Goal: Check status: Check status

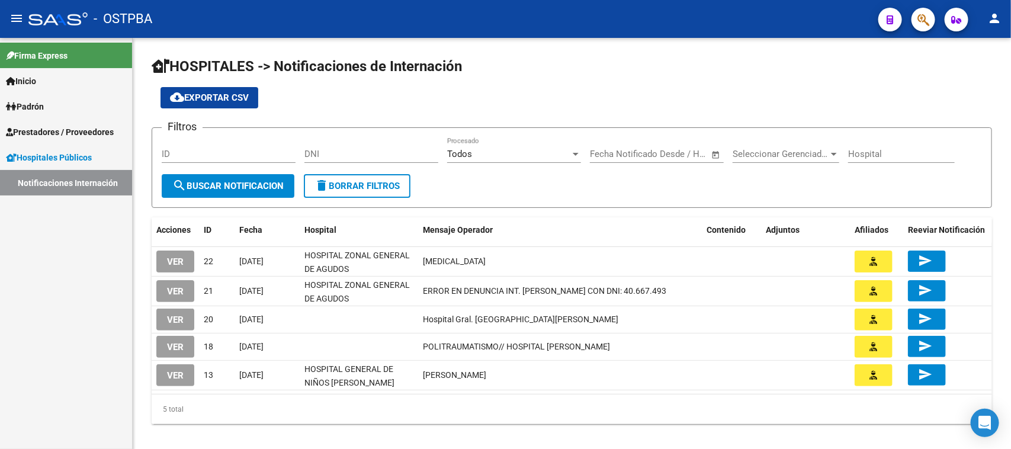
click at [911, 23] on div at bounding box center [918, 19] width 33 height 24
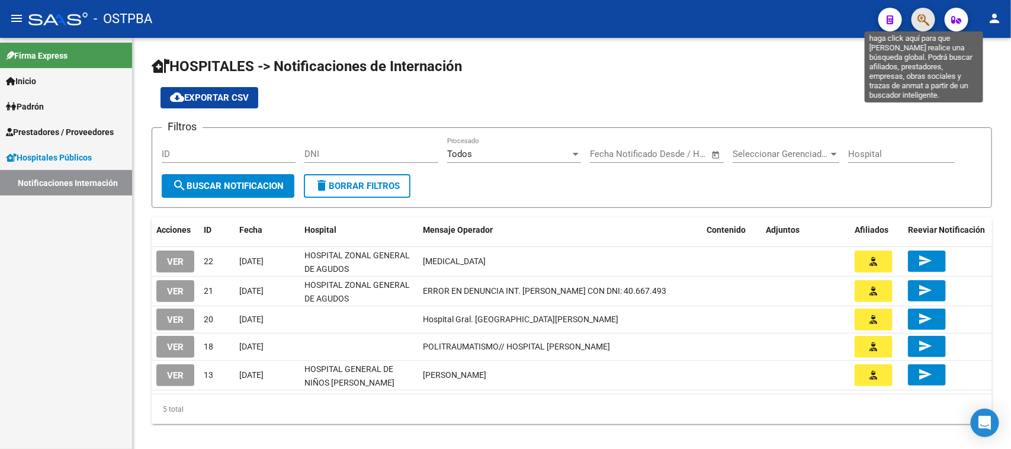
click at [923, 21] on icon "button" at bounding box center [923, 20] width 12 height 14
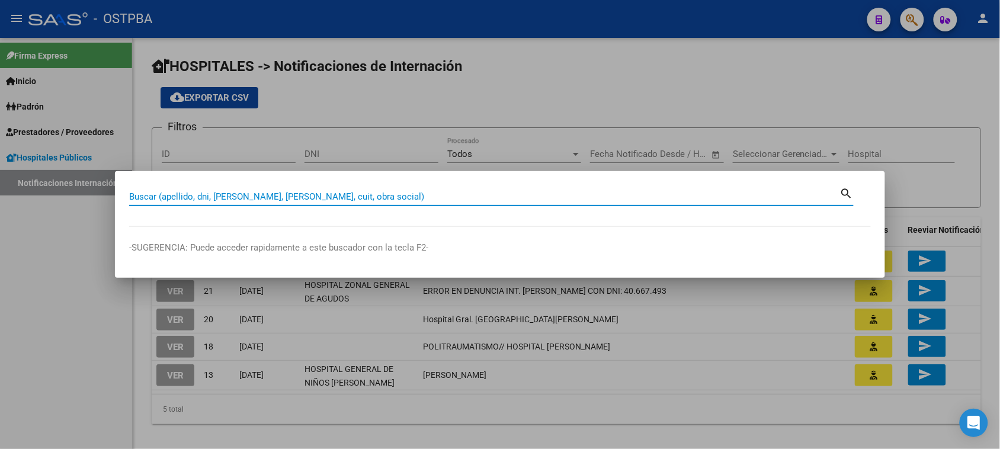
paste input "44927029"
type input "44927029"
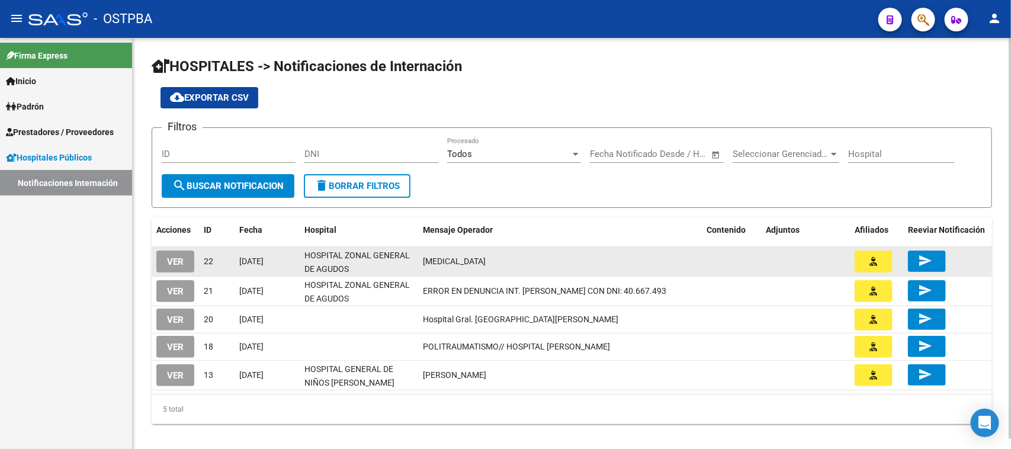
click at [181, 264] on span "VER" at bounding box center [175, 261] width 17 height 11
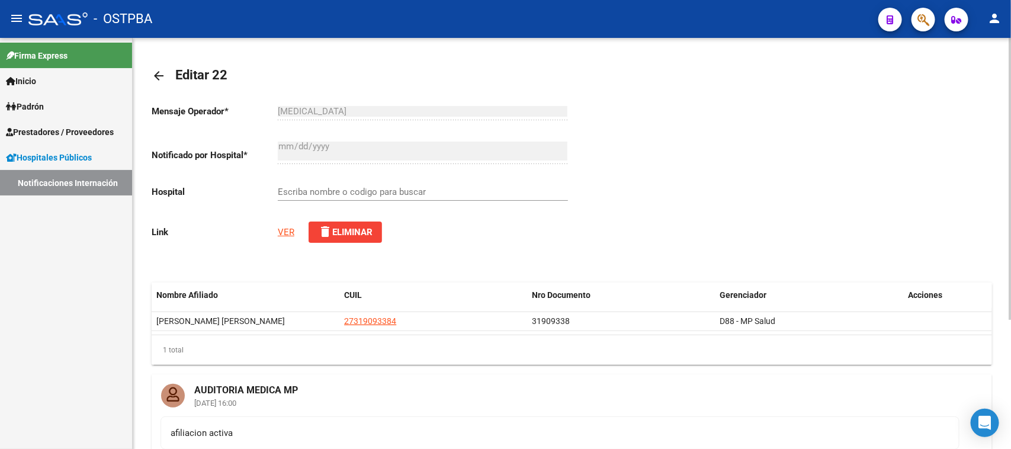
scroll to position [189, 0]
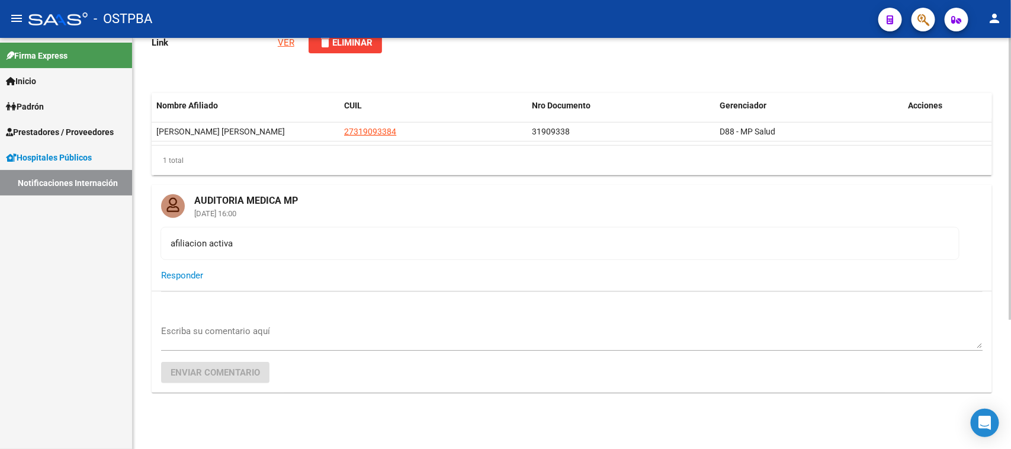
type input "HOSPITAL ZONAL GENERAL DE AGUDOS DR. ARTURO OÑATIVIA"
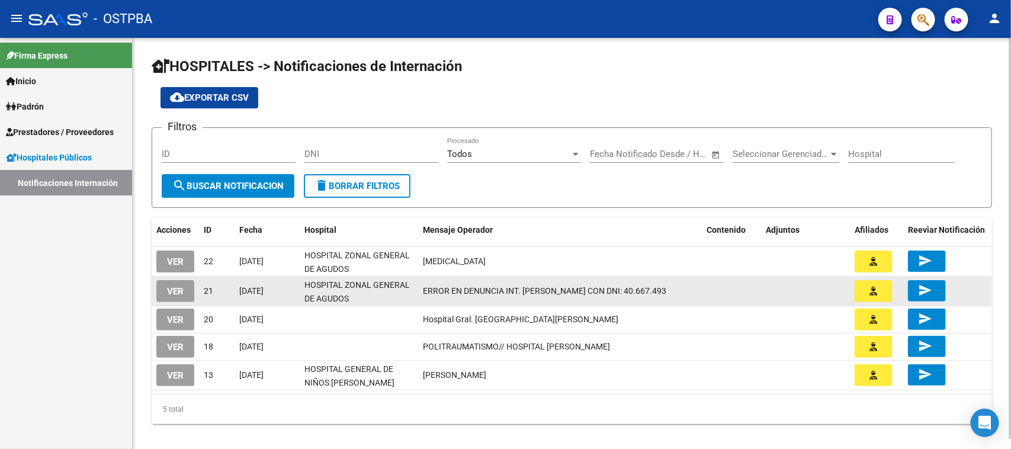
click at [181, 290] on span "VER" at bounding box center [175, 291] width 17 height 11
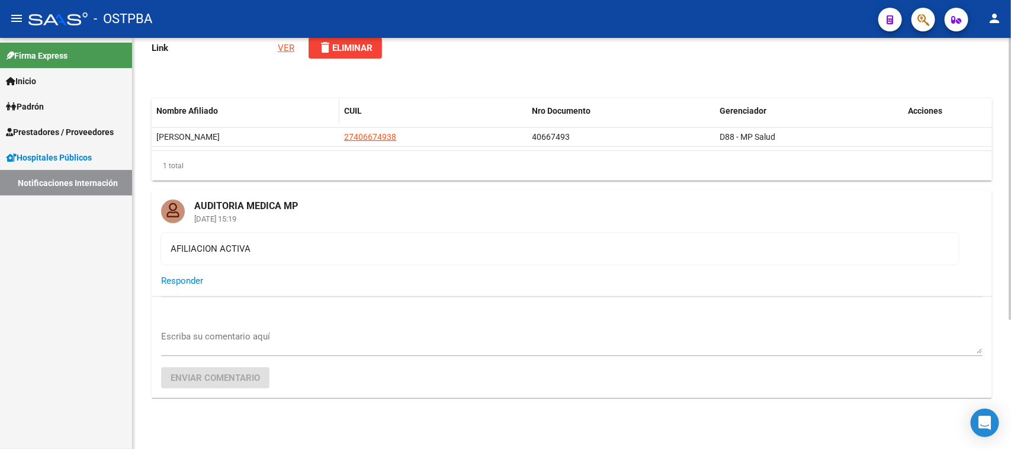
scroll to position [189, 0]
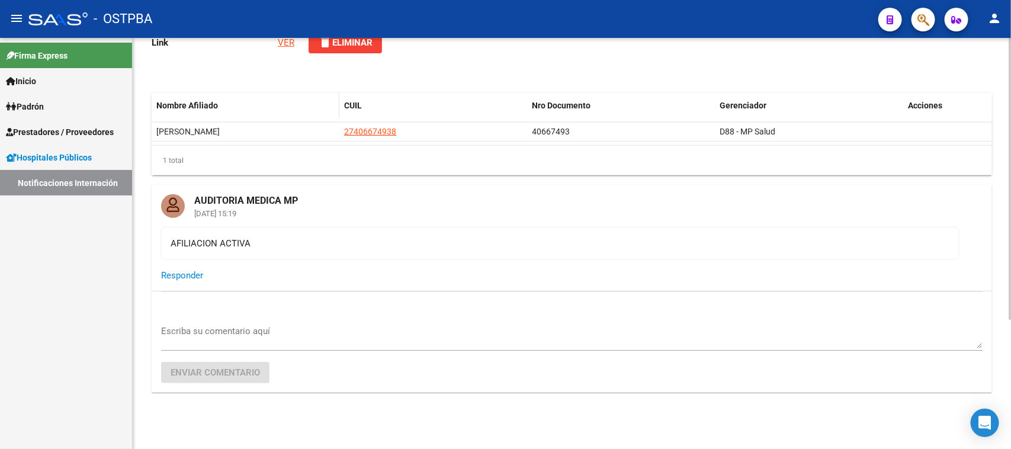
type input "HOSPITAL ZONAL GENERAL DE AGUDOS [PERSON_NAME]"
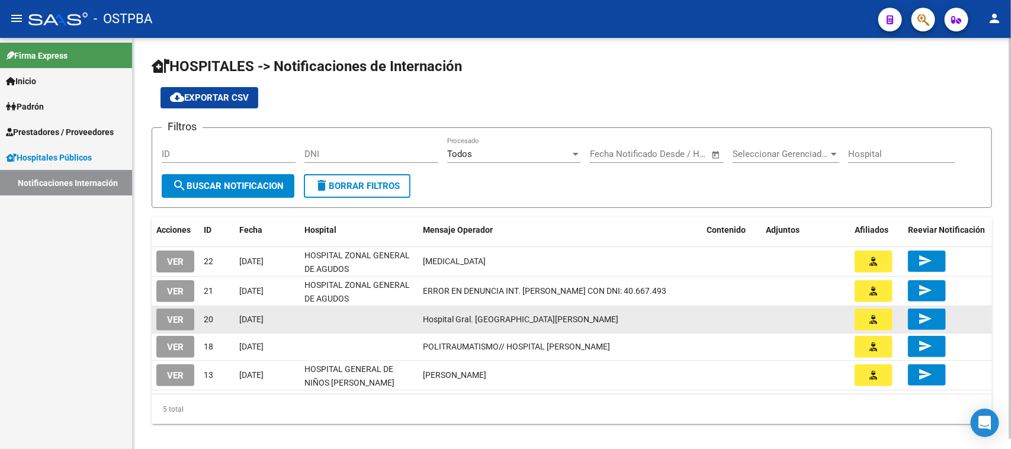
click at [175, 320] on span "VER" at bounding box center [175, 319] width 17 height 11
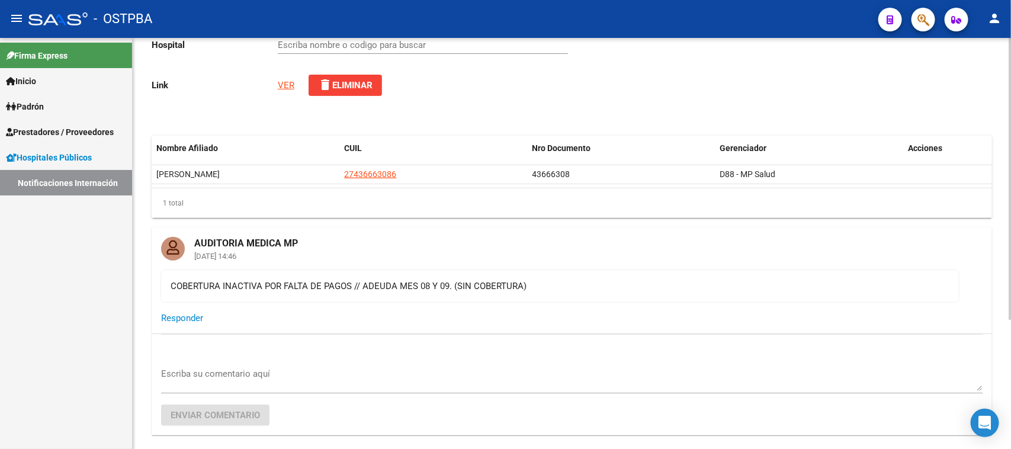
scroll to position [148, 0]
